Goal: Go to known website: Access a specific website the user already knows

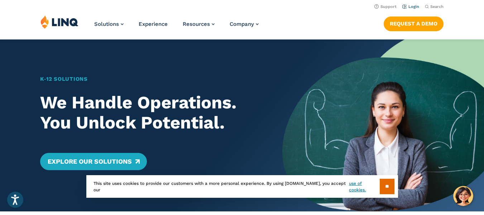
click at [410, 7] on link "Login" at bounding box center [411, 6] width 17 height 5
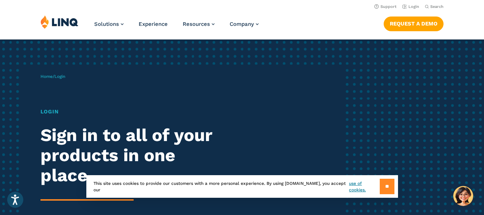
click at [383, 182] on input "**" at bounding box center [387, 186] width 15 height 15
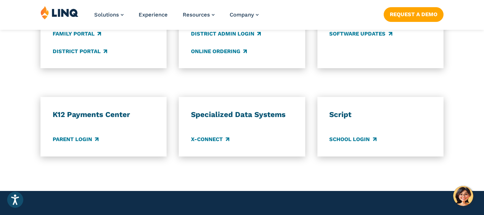
scroll to position [610, 0]
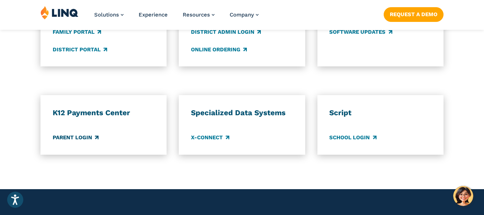
click at [82, 138] on link "Parent Login" at bounding box center [76, 138] width 46 height 8
